Goal: Transaction & Acquisition: Download file/media

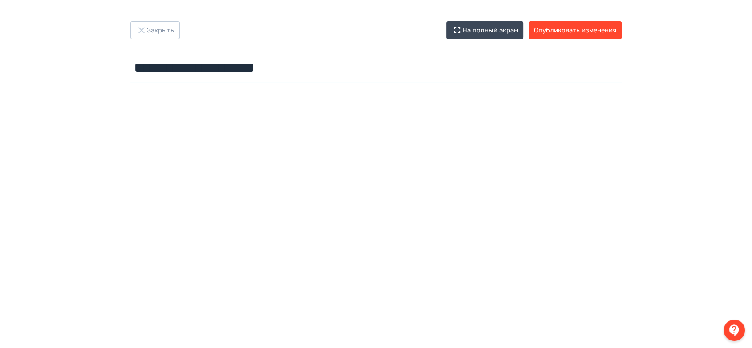
drag, startPoint x: 309, startPoint y: 70, endPoint x: 117, endPoint y: 70, distance: 191.7
click at [117, 70] on div "**********" at bounding box center [376, 53] width 534 height 64
paste input "**********"
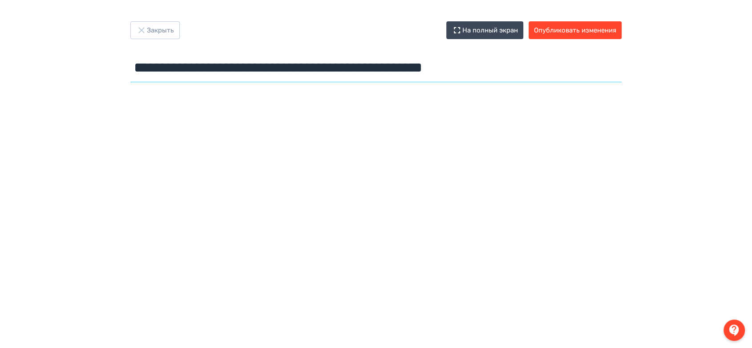
type input "**********"
drag, startPoint x: 526, startPoint y: 67, endPoint x: 128, endPoint y: 80, distance: 398.3
click at [128, 80] on div "**********" at bounding box center [376, 53] width 534 height 64
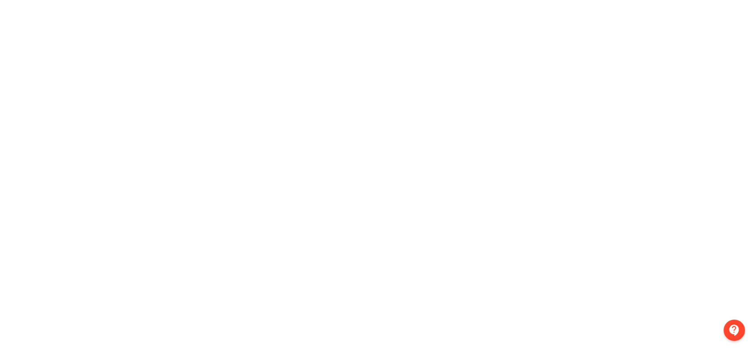
drag, startPoint x: 221, startPoint y: 349, endPoint x: 12, endPoint y: 184, distance: 266.3
click at [12, 184] on div at bounding box center [376, 138] width 752 height 400
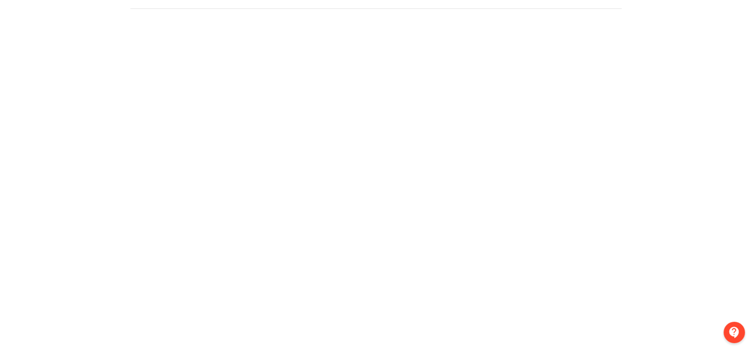
scroll to position [0, 0]
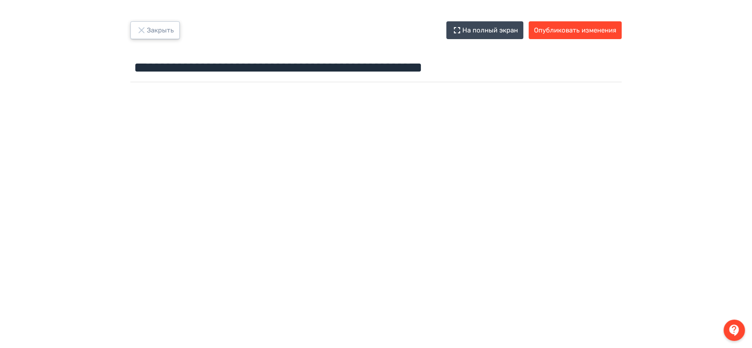
click at [141, 29] on icon "button" at bounding box center [141, 30] width 6 height 6
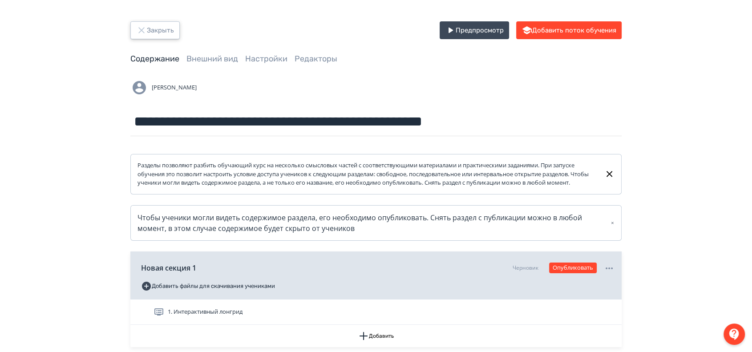
click at [137, 29] on icon "button" at bounding box center [141, 30] width 11 height 11
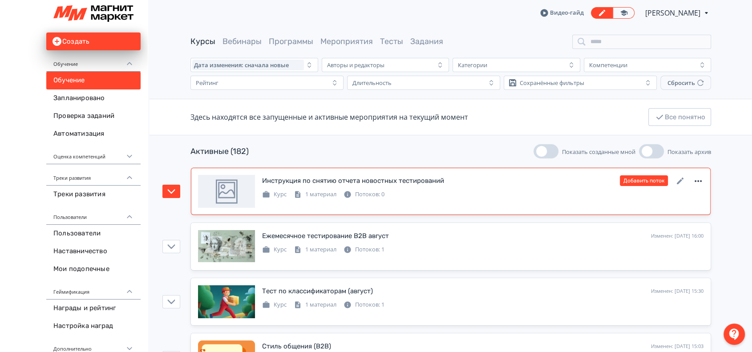
click at [700, 181] on icon at bounding box center [697, 181] width 7 height 2
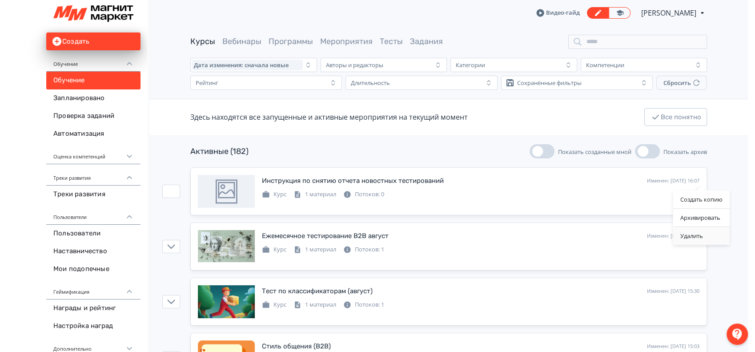
click at [697, 234] on div "Удалить" at bounding box center [701, 236] width 56 height 18
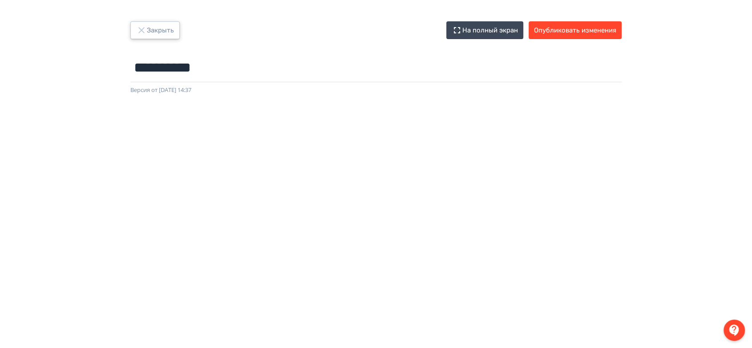
click at [142, 28] on icon "button" at bounding box center [141, 30] width 11 height 11
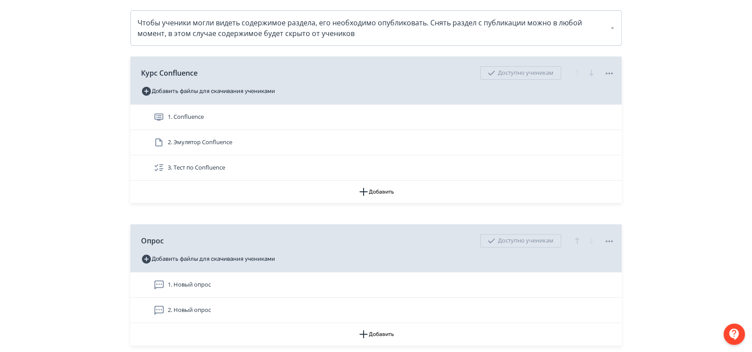
scroll to position [197, 0]
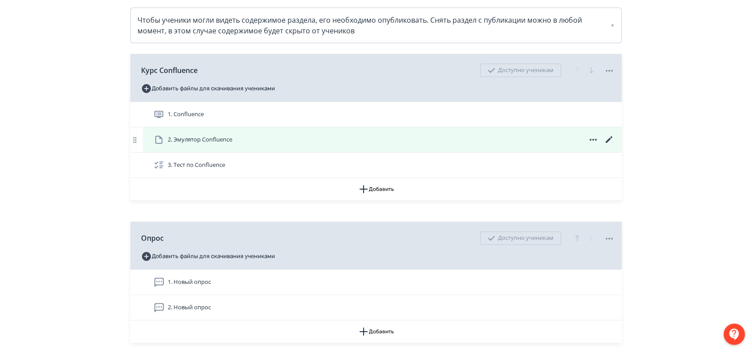
click at [608, 143] on icon at bounding box center [608, 139] width 7 height 7
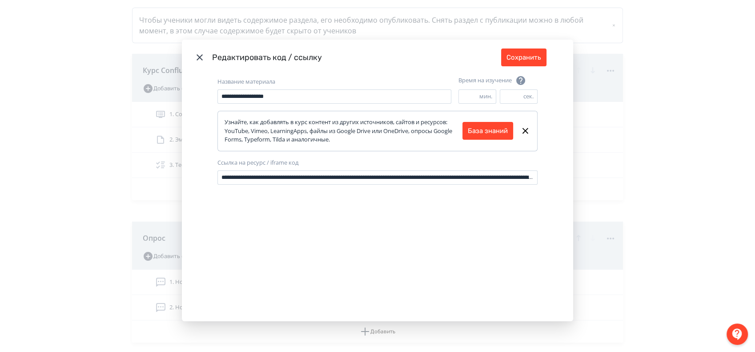
click at [197, 55] on icon "Modal" at bounding box center [199, 57] width 11 height 11
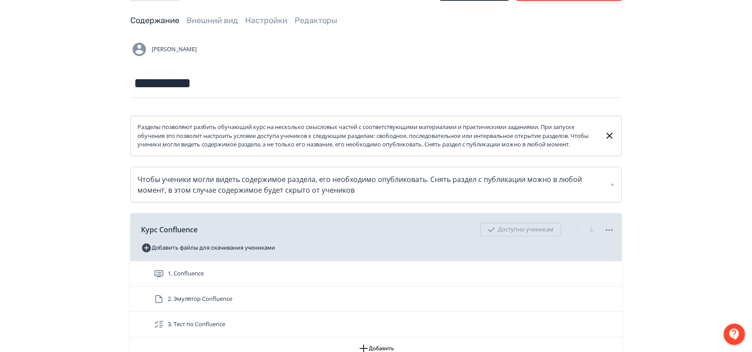
scroll to position [0, 0]
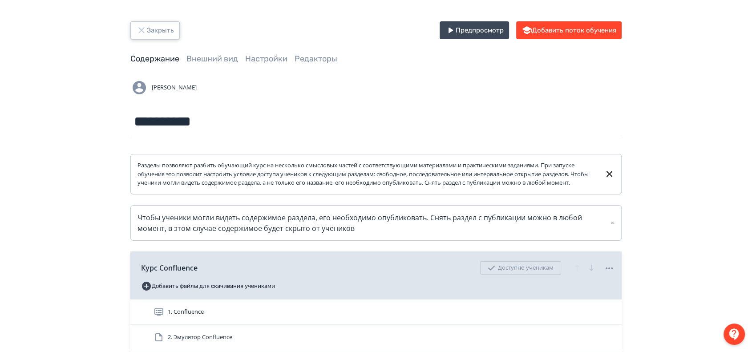
click at [144, 30] on icon "button" at bounding box center [141, 30] width 11 height 11
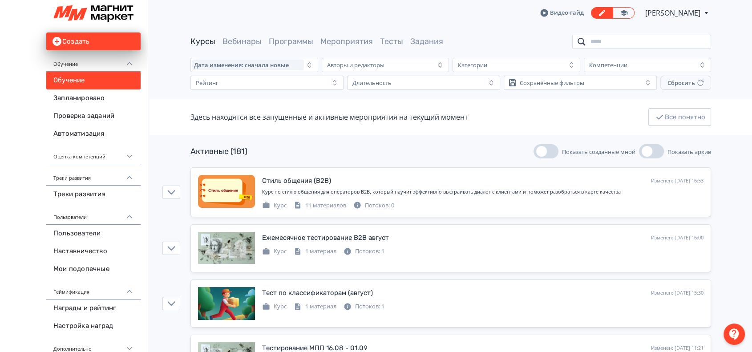
click at [606, 40] on input "search" at bounding box center [641, 42] width 139 height 14
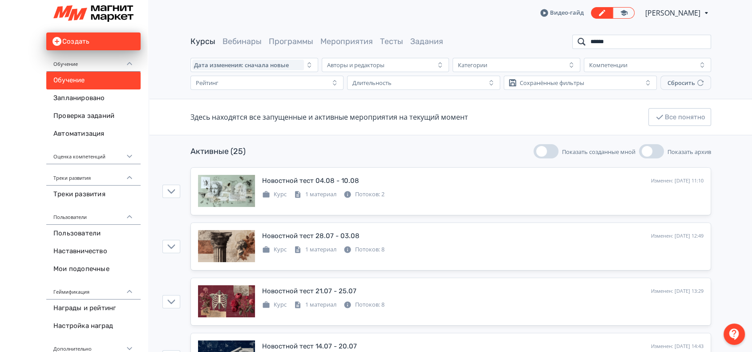
type input "******"
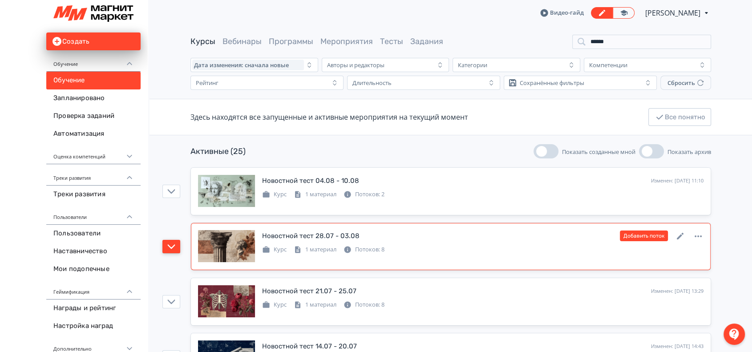
click at [171, 248] on icon "button" at bounding box center [172, 246] width 8 height 4
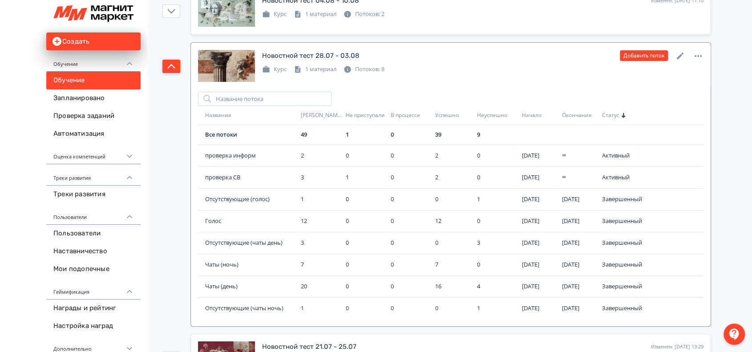
scroll to position [197, 0]
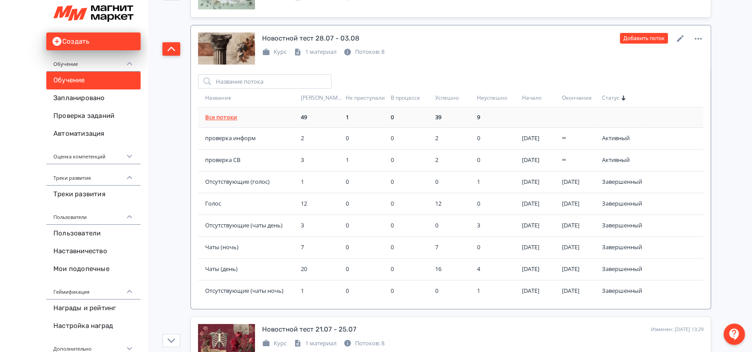
click at [217, 117] on link "Все потоки" at bounding box center [221, 117] width 32 height 8
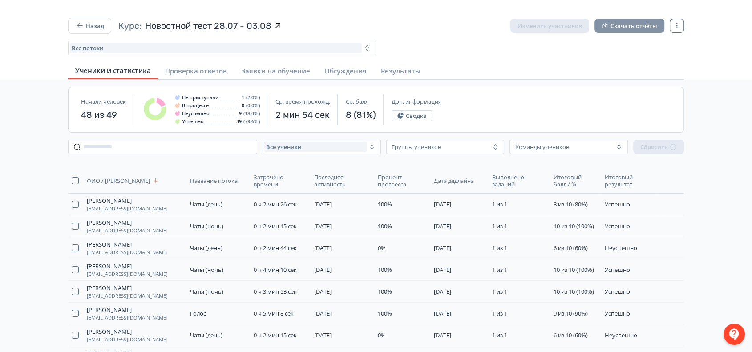
click at [629, 23] on button "Скачать отчёты" at bounding box center [629, 26] width 70 height 14
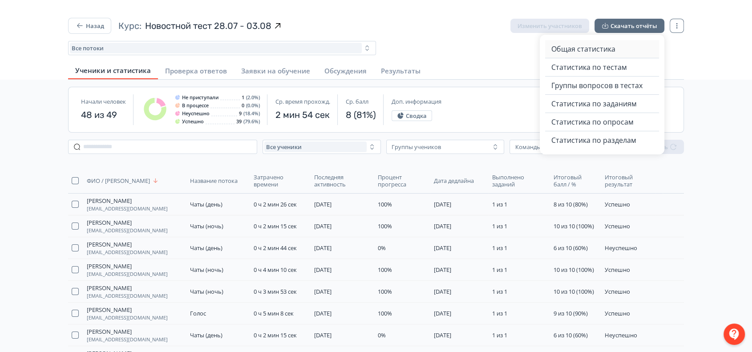
click at [603, 50] on span "Общая статистика" at bounding box center [583, 49] width 64 height 11
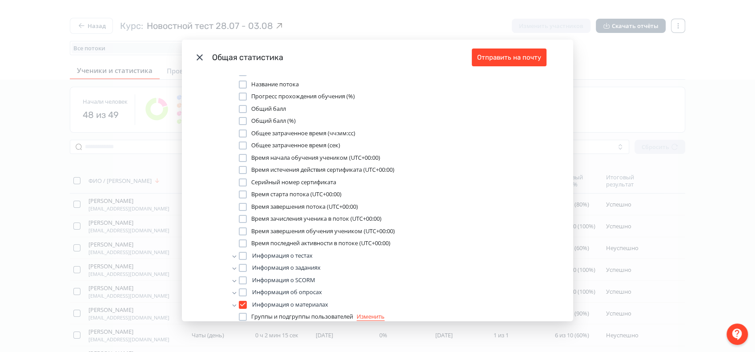
scroll to position [138, 0]
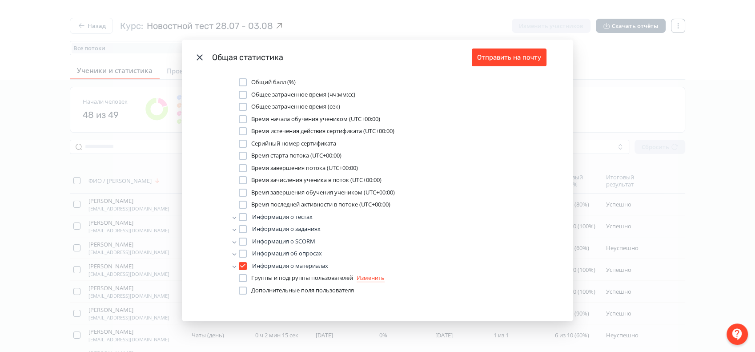
click at [241, 264] on div "Modal" at bounding box center [243, 266] width 8 height 8
click at [201, 288] on div "Какие данные выгружаем в таблицу? ID Пользователя Фамилия и имя Электронная поч…" at bounding box center [377, 198] width 391 height 246
click at [232, 217] on icon "Modal" at bounding box center [234, 216] width 5 height 5
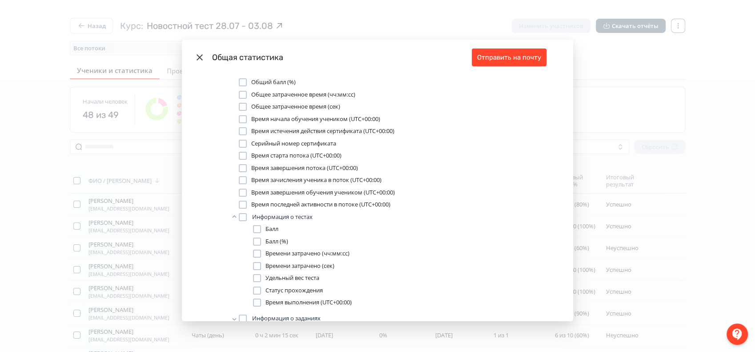
click at [233, 215] on icon "Modal" at bounding box center [235, 216] width 4 height 2
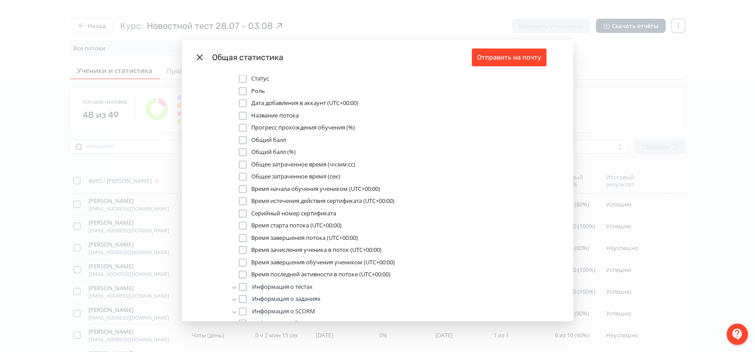
scroll to position [0, 0]
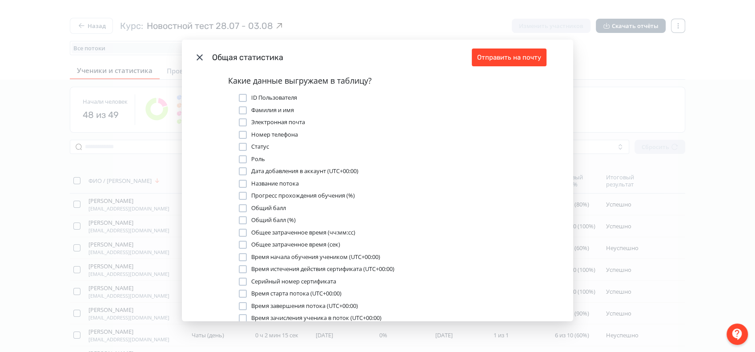
drag, startPoint x: 357, startPoint y: 196, endPoint x: 304, endPoint y: 196, distance: 52.5
click at [304, 196] on div "Прогресс прохождения обучения (%)" at bounding box center [388, 195] width 299 height 9
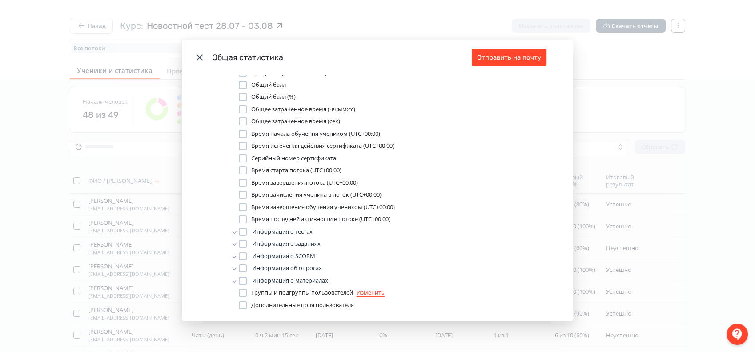
scroll to position [138, 0]
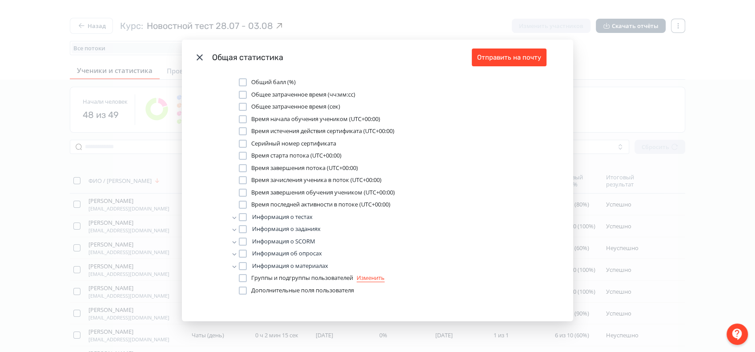
click at [242, 290] on div "Modal" at bounding box center [243, 290] width 8 height 8
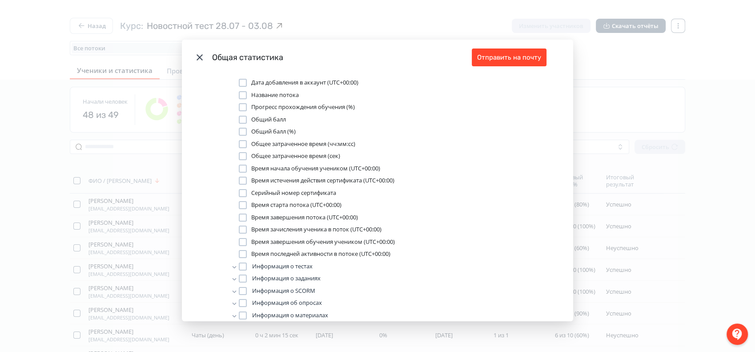
scroll to position [0, 0]
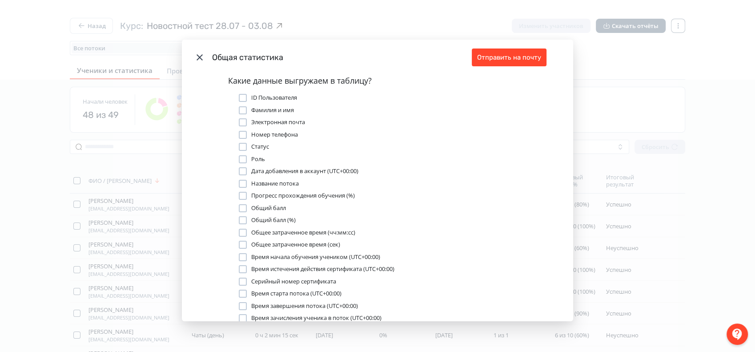
click at [197, 58] on icon "Modal" at bounding box center [199, 57] width 11 height 11
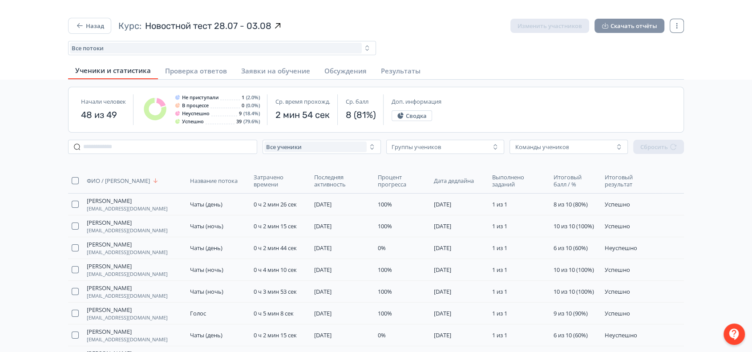
click at [630, 25] on button "Скачать отчёты" at bounding box center [629, 26] width 70 height 14
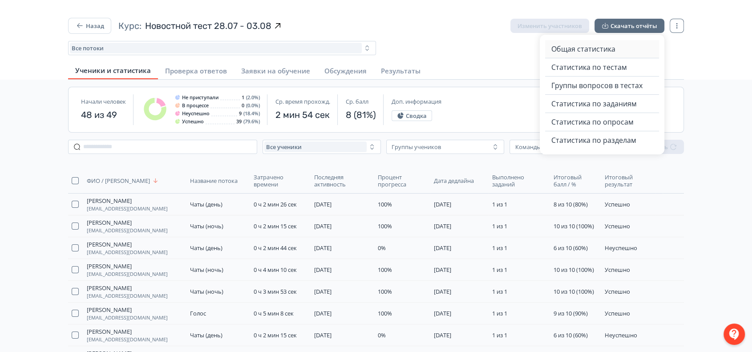
click at [577, 47] on span "Общая статистика" at bounding box center [583, 49] width 64 height 11
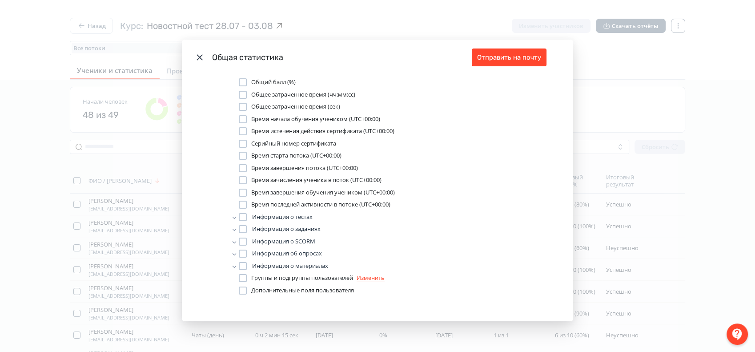
scroll to position [15, 0]
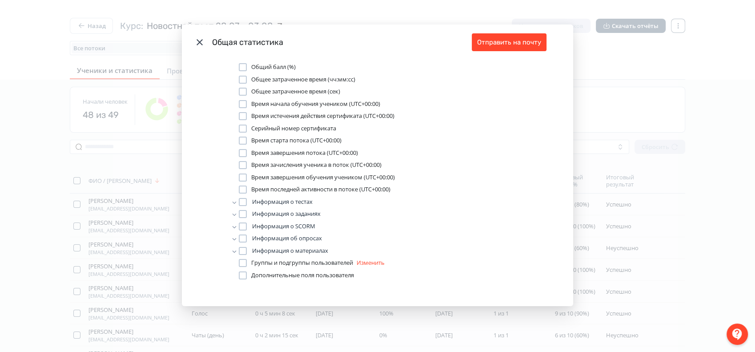
click at [367, 262] on link "Изменить" at bounding box center [371, 262] width 28 height 8
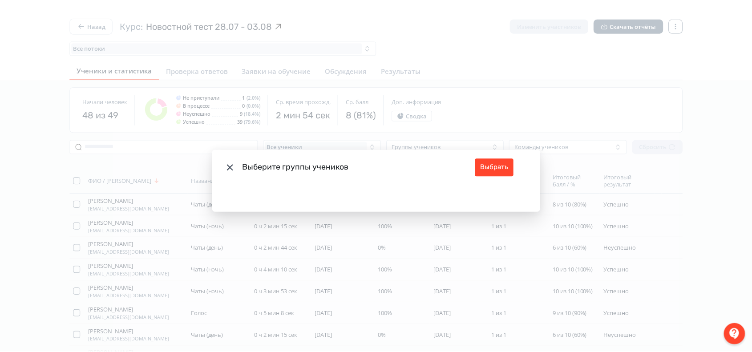
scroll to position [0, 0]
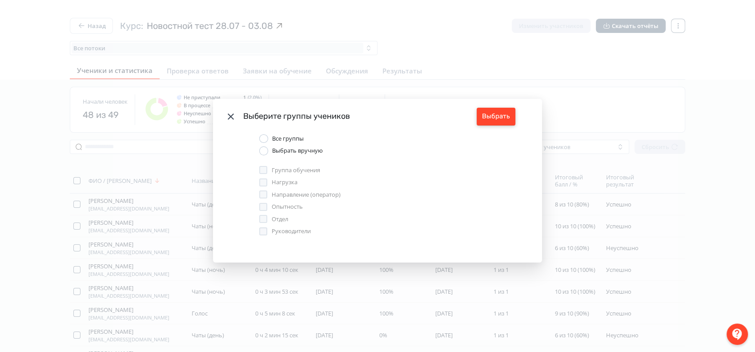
click at [498, 117] on button "Выбрать" at bounding box center [496, 117] width 39 height 18
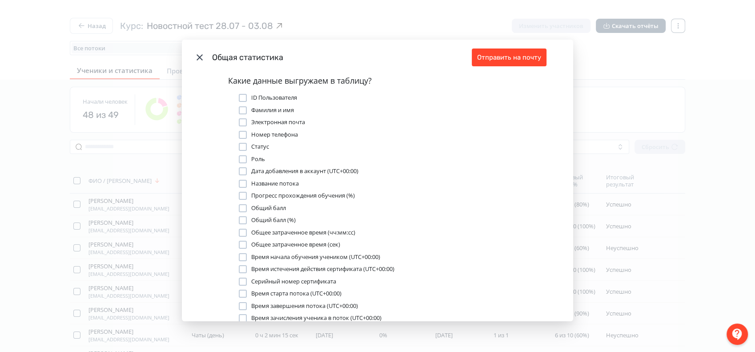
click at [197, 55] on icon "Modal" at bounding box center [199, 57] width 11 height 11
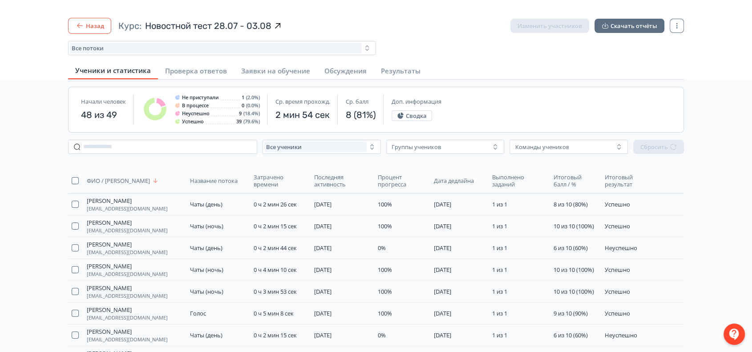
click at [79, 26] on icon "button" at bounding box center [79, 25] width 9 height 9
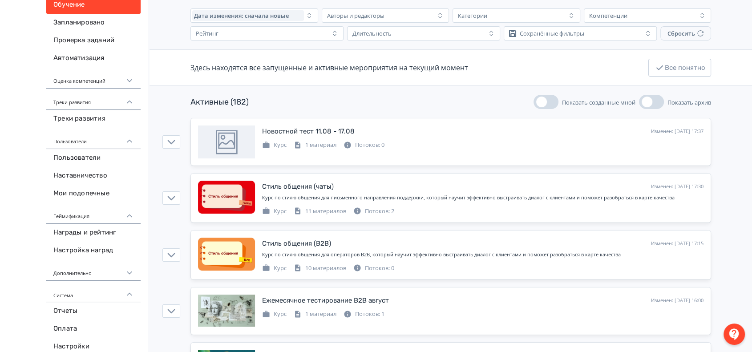
scroll to position [52, 0]
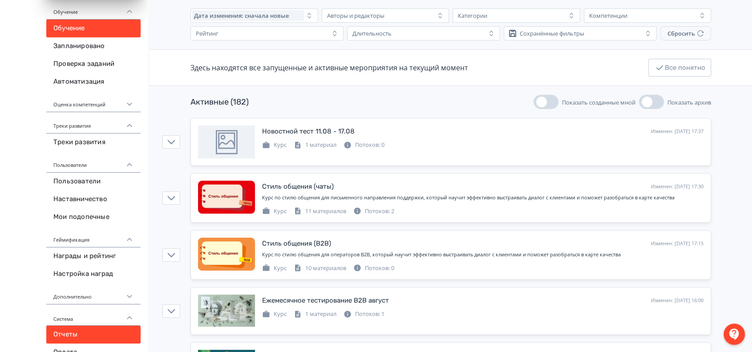
click at [85, 336] on link "Отчеты" at bounding box center [93, 335] width 94 height 18
